Goal: Information Seeking & Learning: Find specific fact

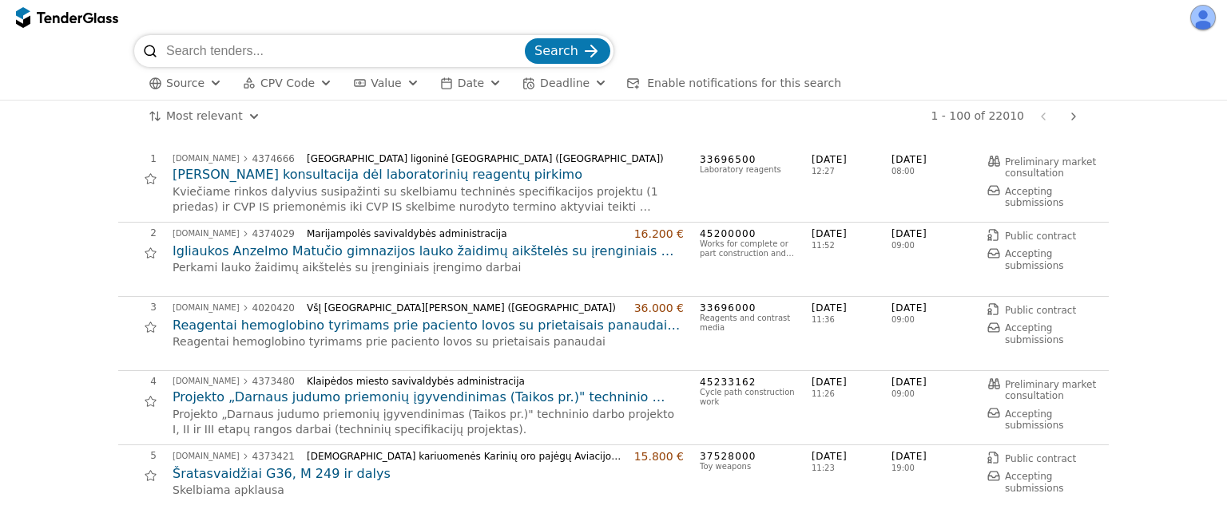
click at [208, 89] on div "button" at bounding box center [215, 83] width 57 height 54
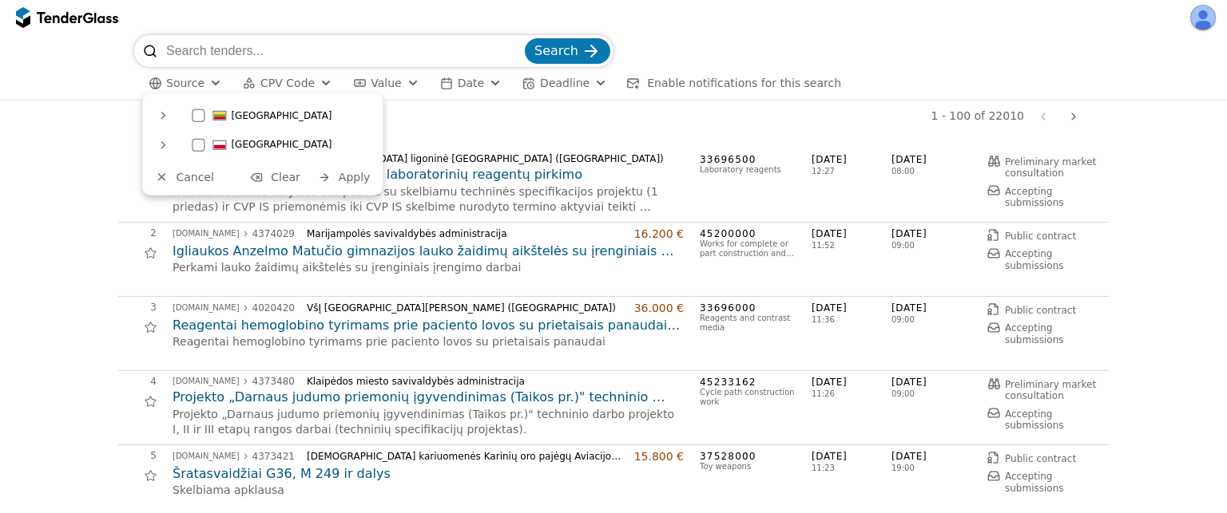
click at [192, 149] on div at bounding box center [198, 144] width 13 height 13
click at [370, 176] on button "Apply" at bounding box center [344, 178] width 62 height 20
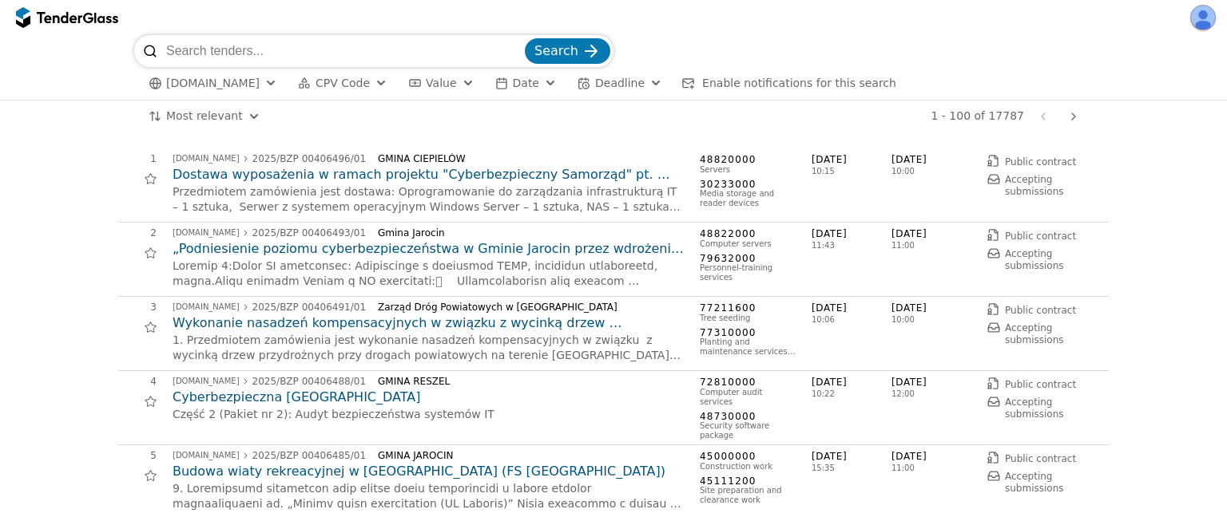
click at [192, 89] on span "[DOMAIN_NAME]" at bounding box center [212, 84] width 93 height 14
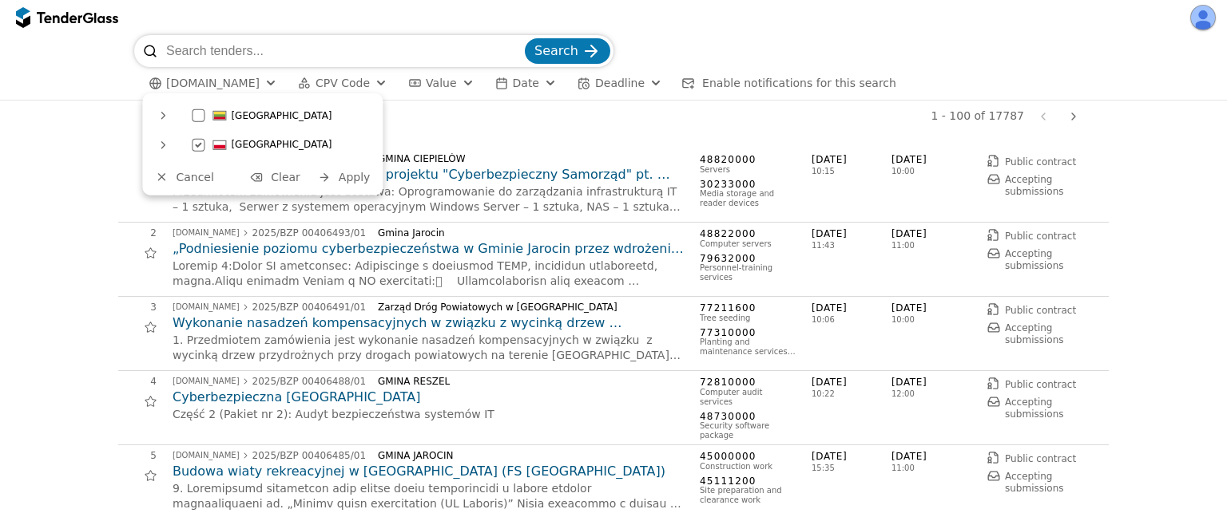
click at [195, 111] on div at bounding box center [198, 115] width 13 height 13
click at [198, 149] on div at bounding box center [198, 144] width 56 height 54
click at [342, 172] on span "Apply" at bounding box center [355, 177] width 32 height 13
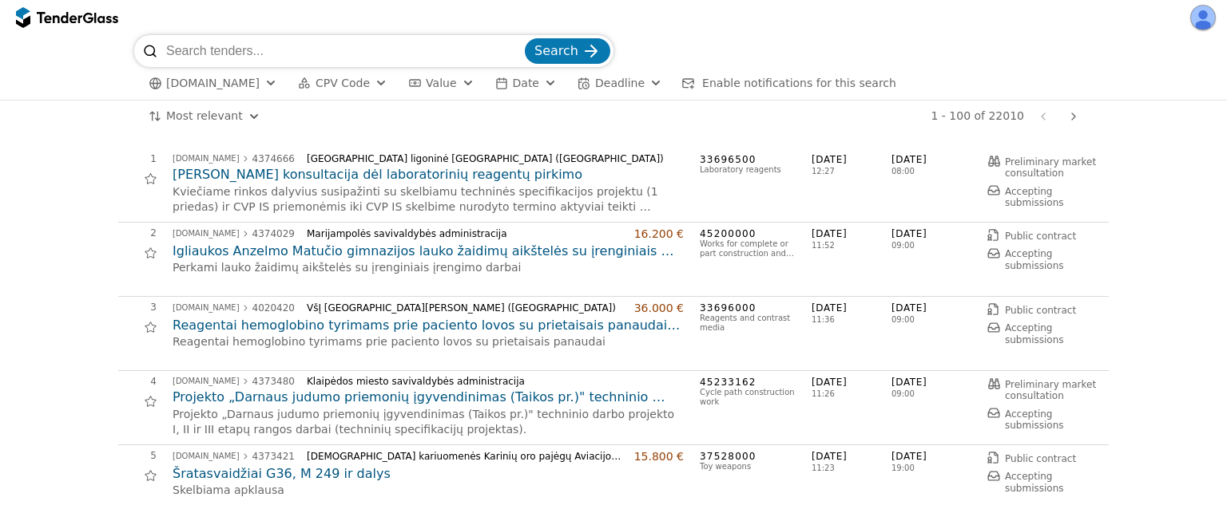
click at [342, 61] on input "search" at bounding box center [343, 51] width 355 height 32
type input "It audit"
click at [525, 38] on button "Search" at bounding box center [567, 51] width 85 height 26
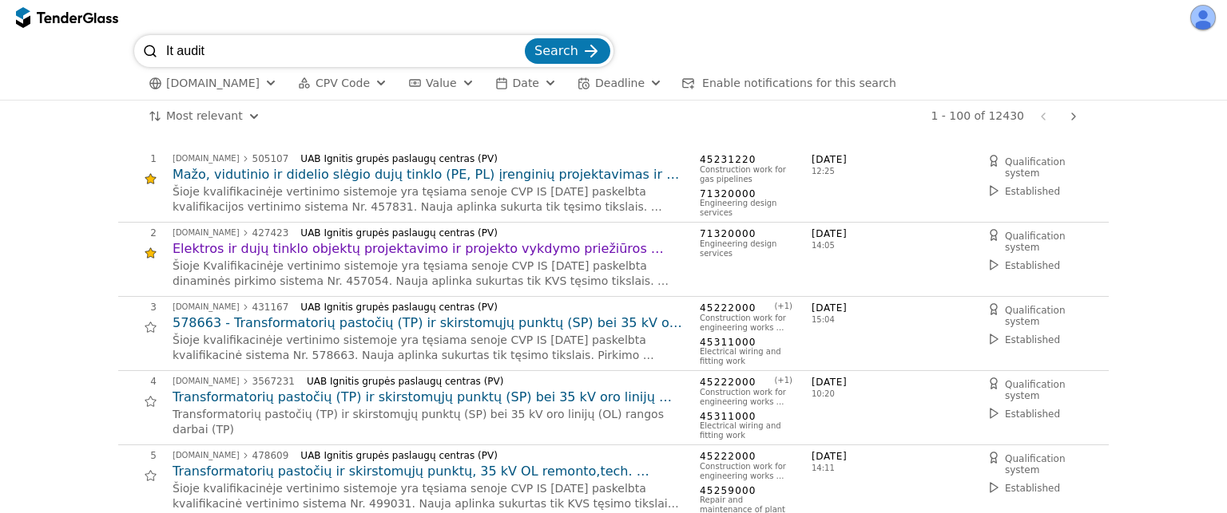
click at [724, 79] on span "Enable notifications for this search" at bounding box center [799, 83] width 194 height 13
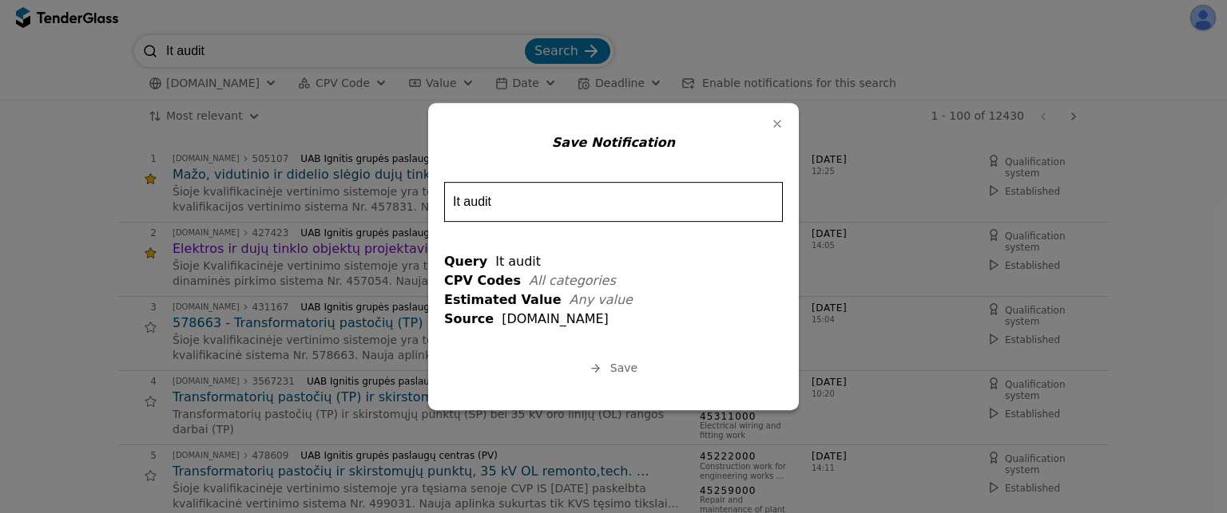
click at [620, 378] on button "Save" at bounding box center [613, 369] width 57 height 20
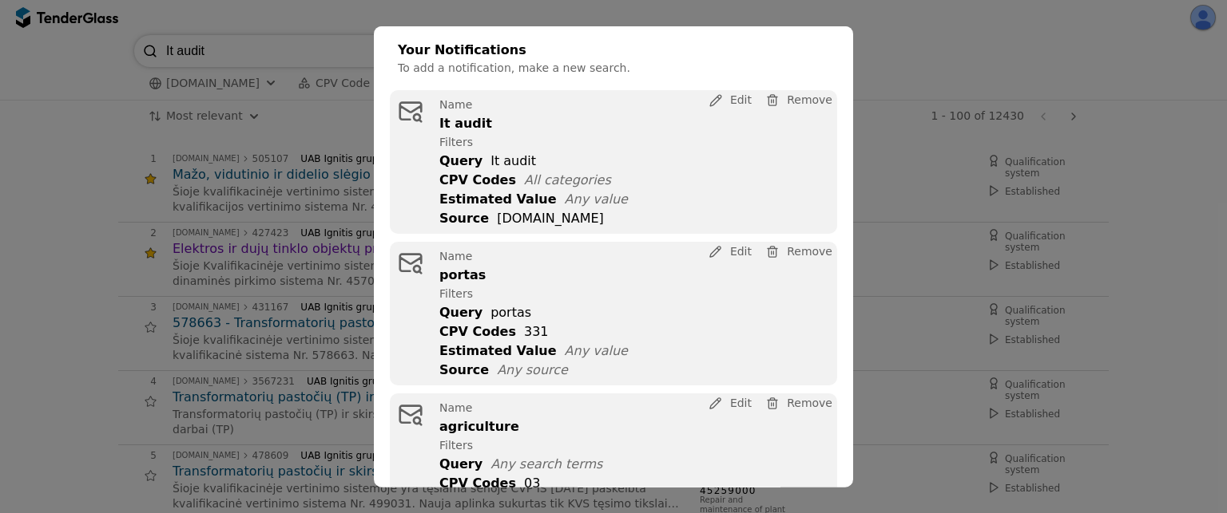
click at [797, 101] on span "Remove" at bounding box center [810, 99] width 46 height 13
